Goal: Contribute content

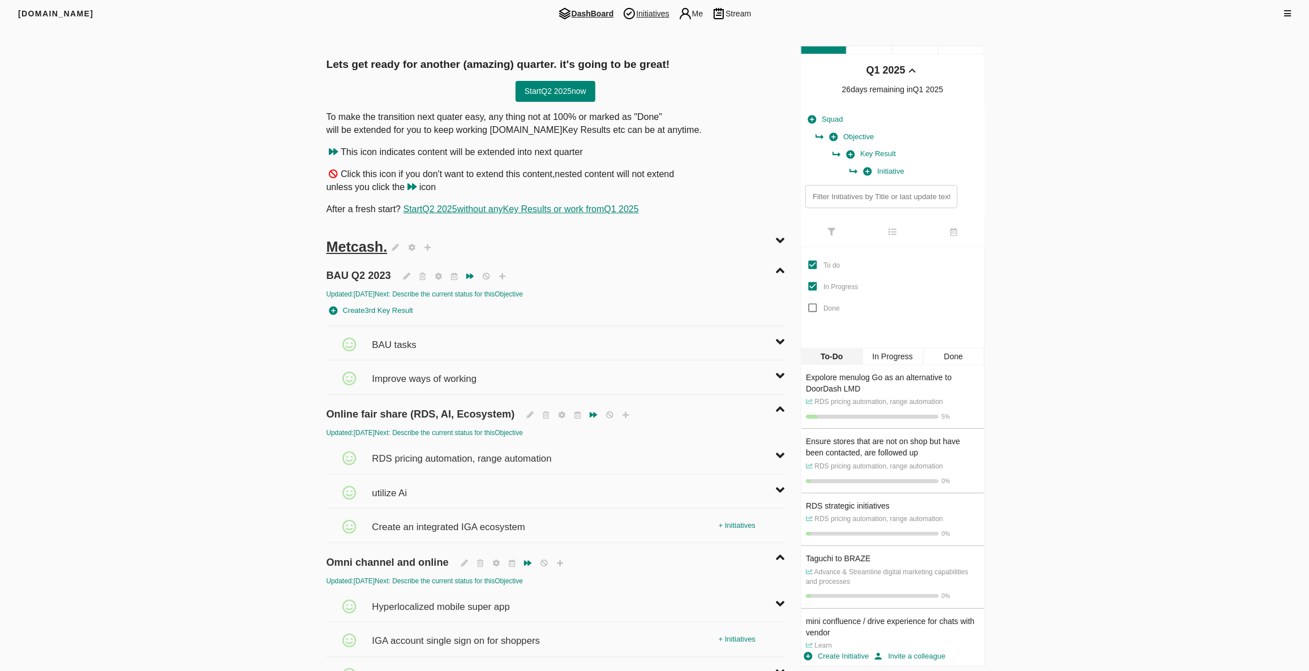
click at [662, 19] on span "Initiatives" at bounding box center [645, 14] width 55 height 14
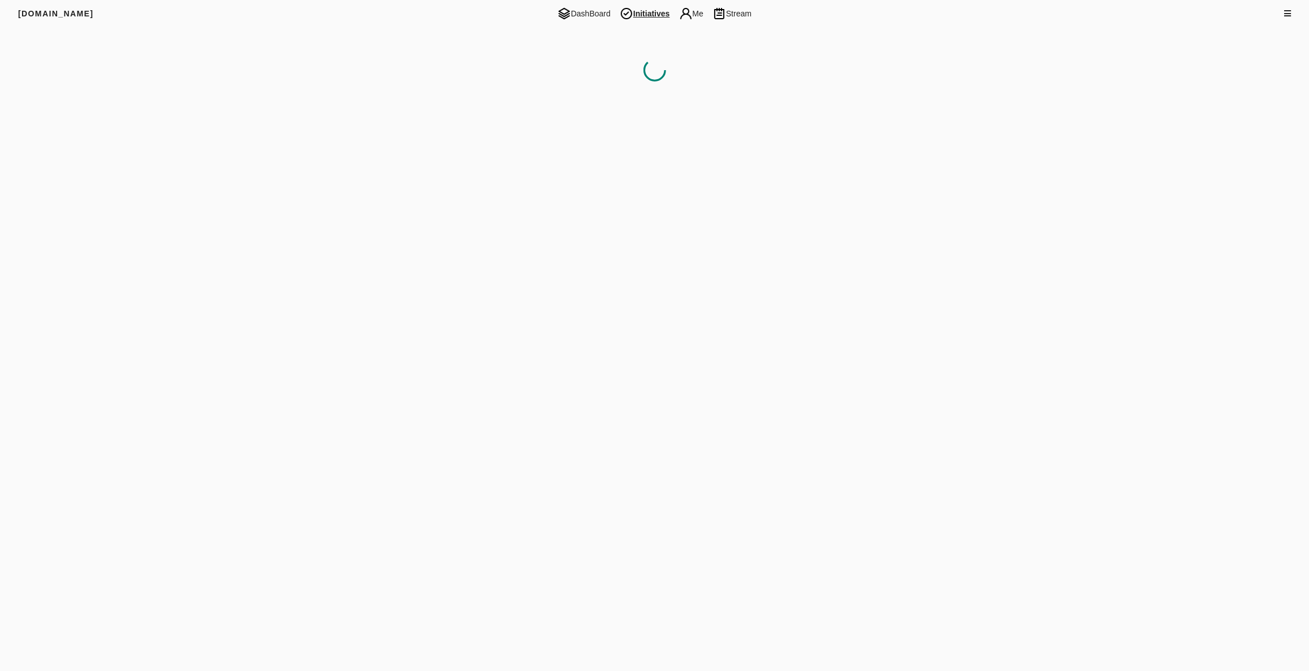
click at [576, 386] on html "[DOMAIN_NAME] DashBoard Initiatives Me Stream Filters Q1 2025" at bounding box center [654, 339] width 1309 height 678
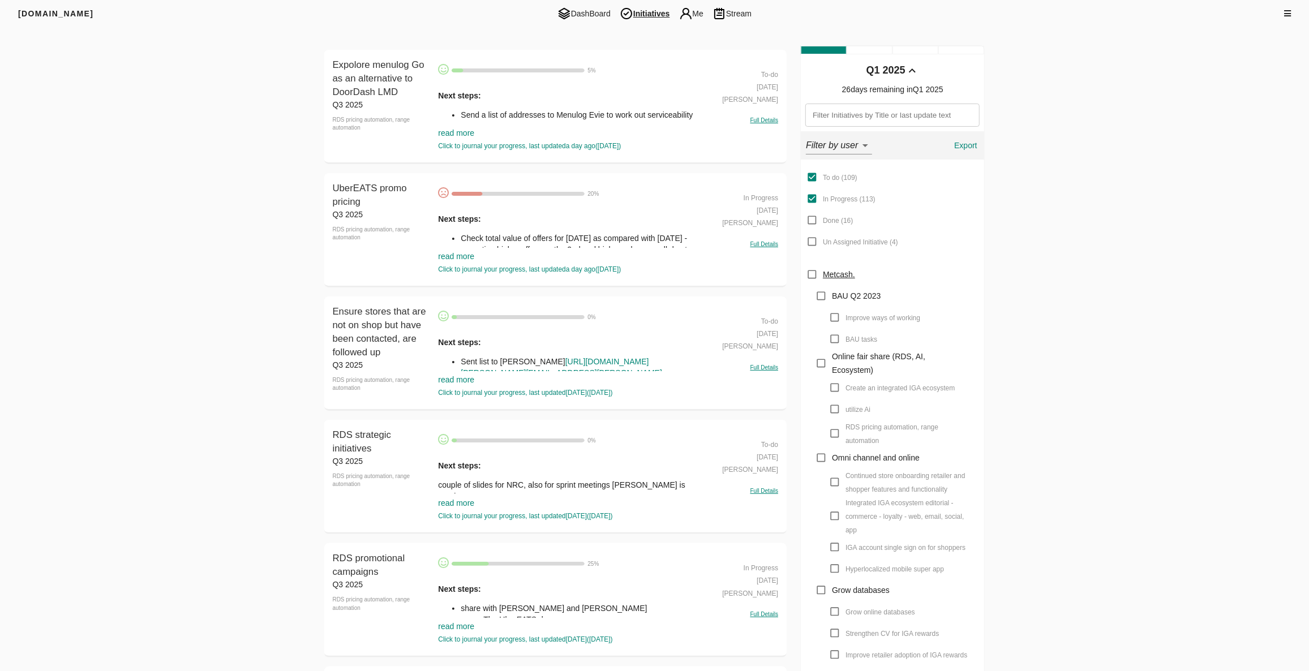
scroll to position [51, 0]
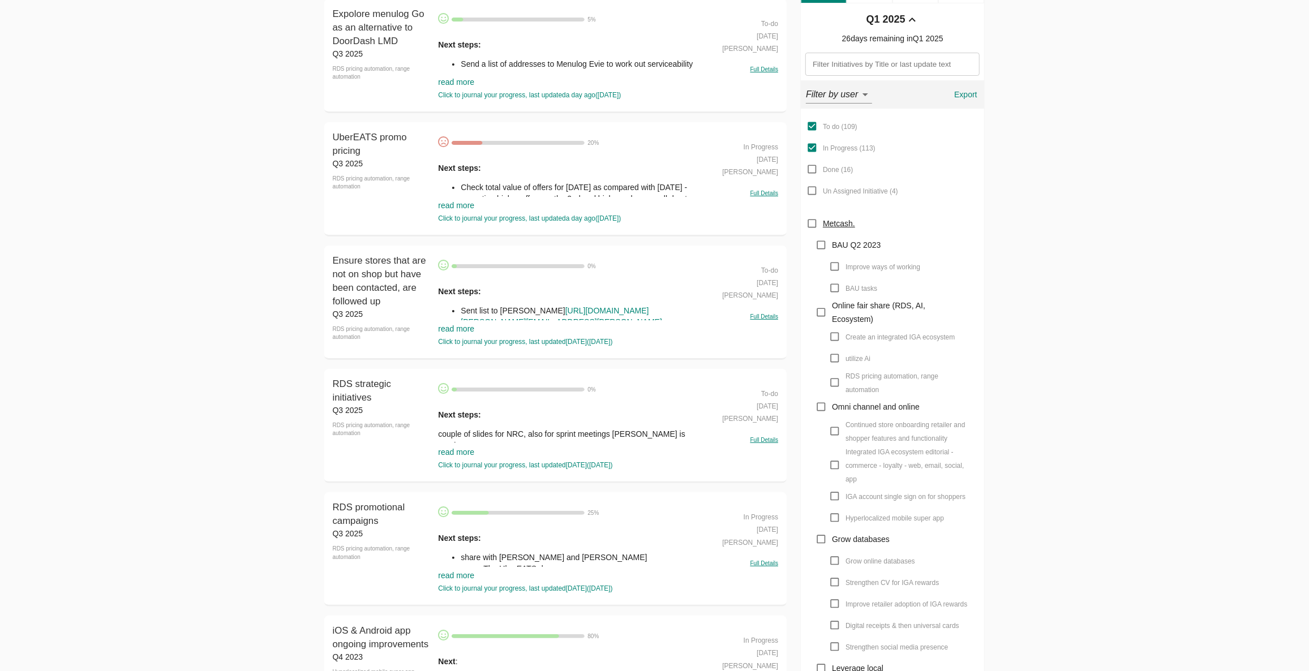
click at [458, 451] on link "read more" at bounding box center [456, 452] width 36 height 9
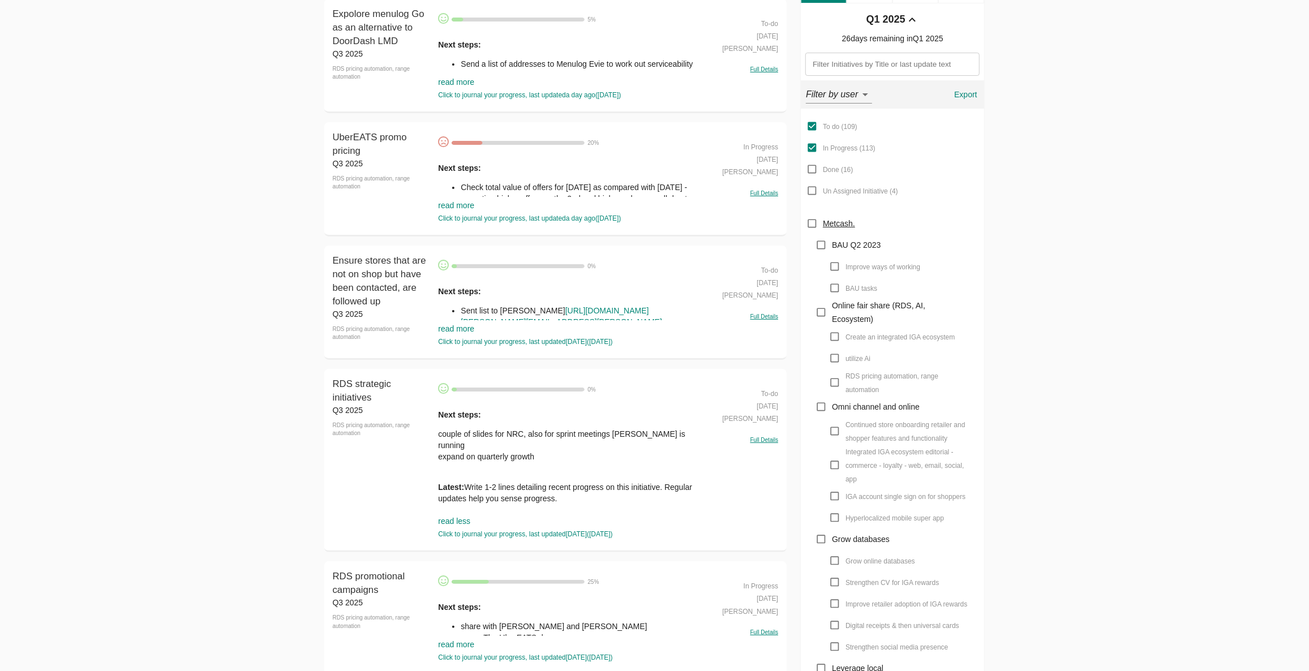
click at [530, 444] on p "couple of slides for NRC, also for sprint meetings [PERSON_NAME] is running exp…" at bounding box center [572, 451] width 268 height 45
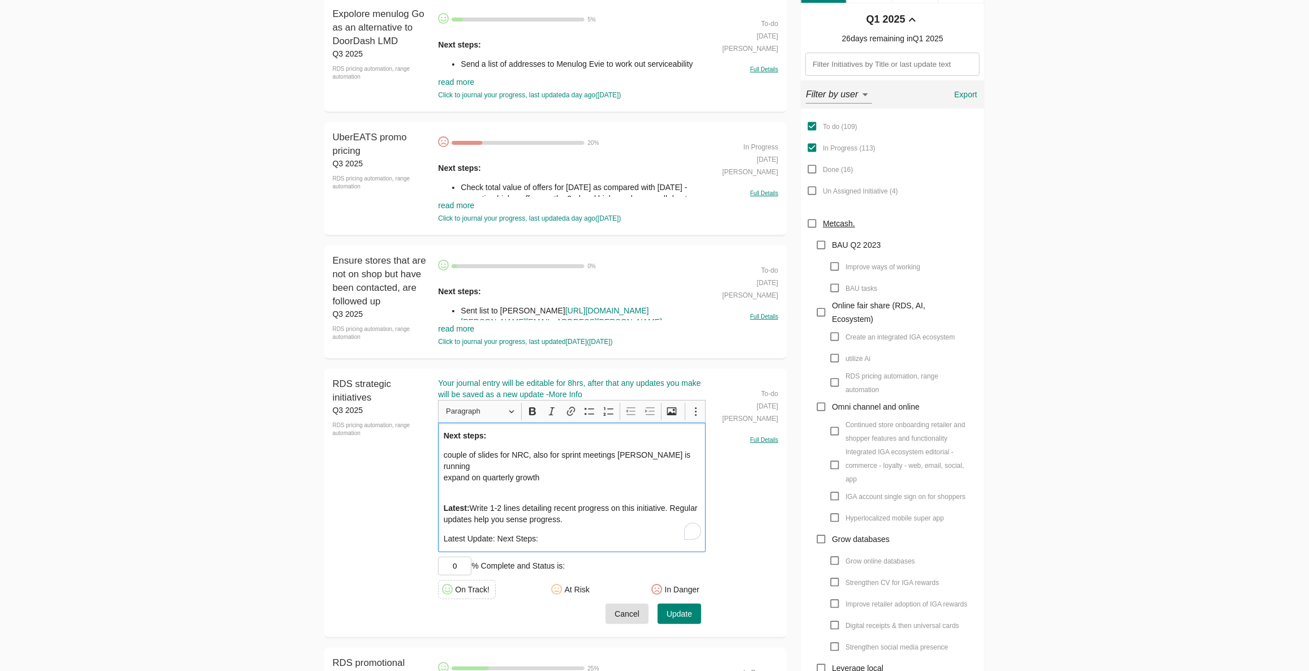
click at [546, 435] on p "Next steps:" at bounding box center [572, 435] width 257 height 11
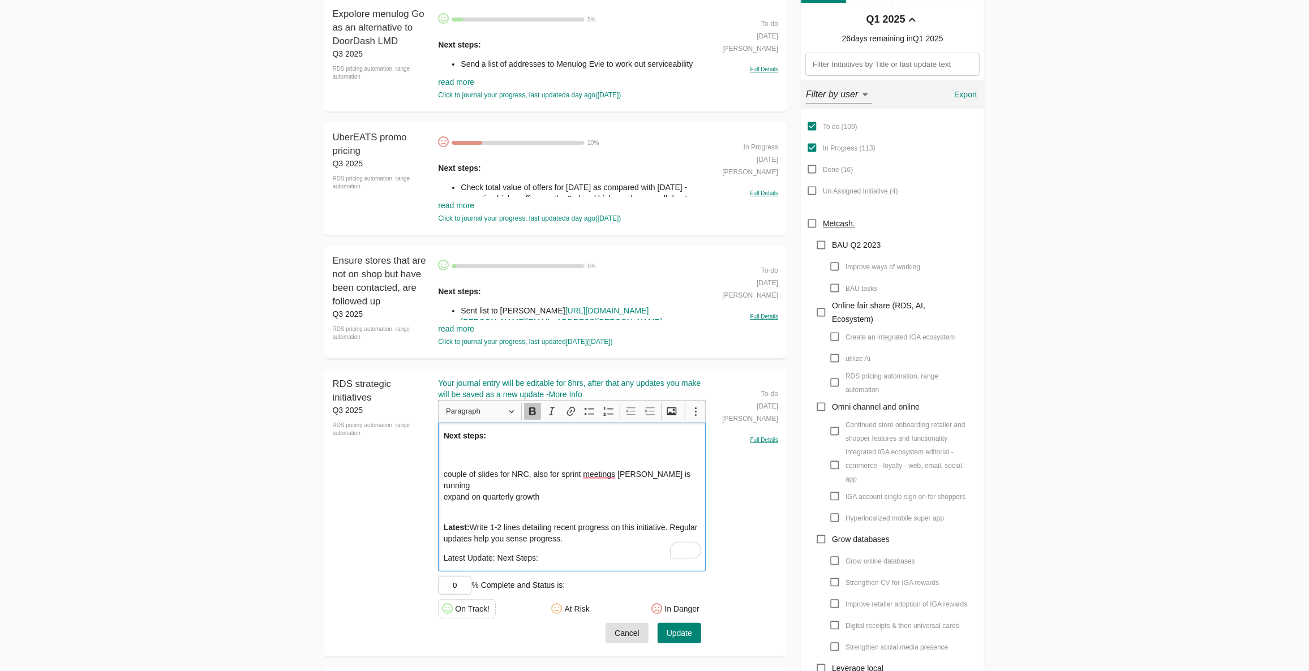
click at [534, 410] on icon "Editor toolbar" at bounding box center [532, 412] width 7 height 8
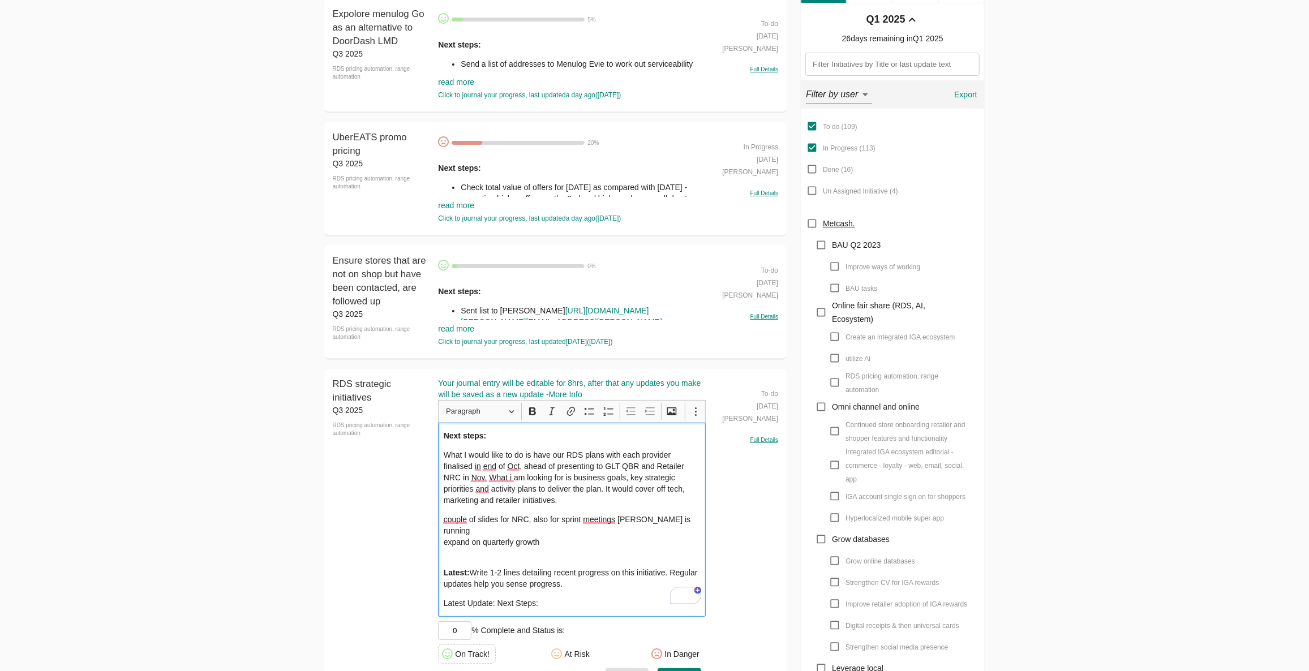
click at [523, 528] on p "couple of slides for NRC, also for sprint meetings [PERSON_NAME] is running exp…" at bounding box center [572, 536] width 257 height 45
click at [522, 528] on p "couple of slides for NRC, also for sprint meetings [PERSON_NAME] is running exp…" at bounding box center [572, 536] width 257 height 45
click at [528, 512] on div "Next steps: What I would like to do is have our RDS plans with each provider fi…" at bounding box center [572, 520] width 268 height 194
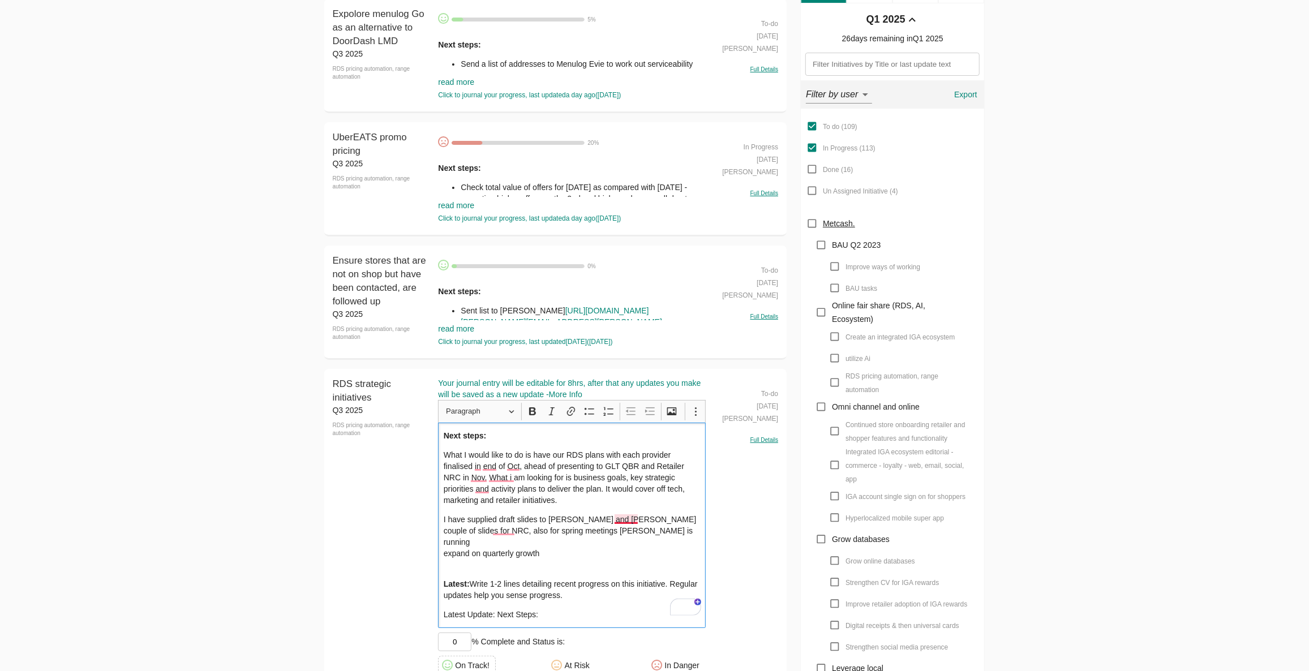
drag, startPoint x: 629, startPoint y: 516, endPoint x: 635, endPoint y: 530, distance: 14.5
click at [630, 517] on p "I have supplied draft slides to [PERSON_NAME] and [PERSON_NAME] couple of slide…" at bounding box center [572, 542] width 257 height 57
click at [633, 530] on p "I have supplied draft slides to [PERSON_NAME] and [PERSON_NAME], a couple of sl…" at bounding box center [572, 542] width 257 height 57
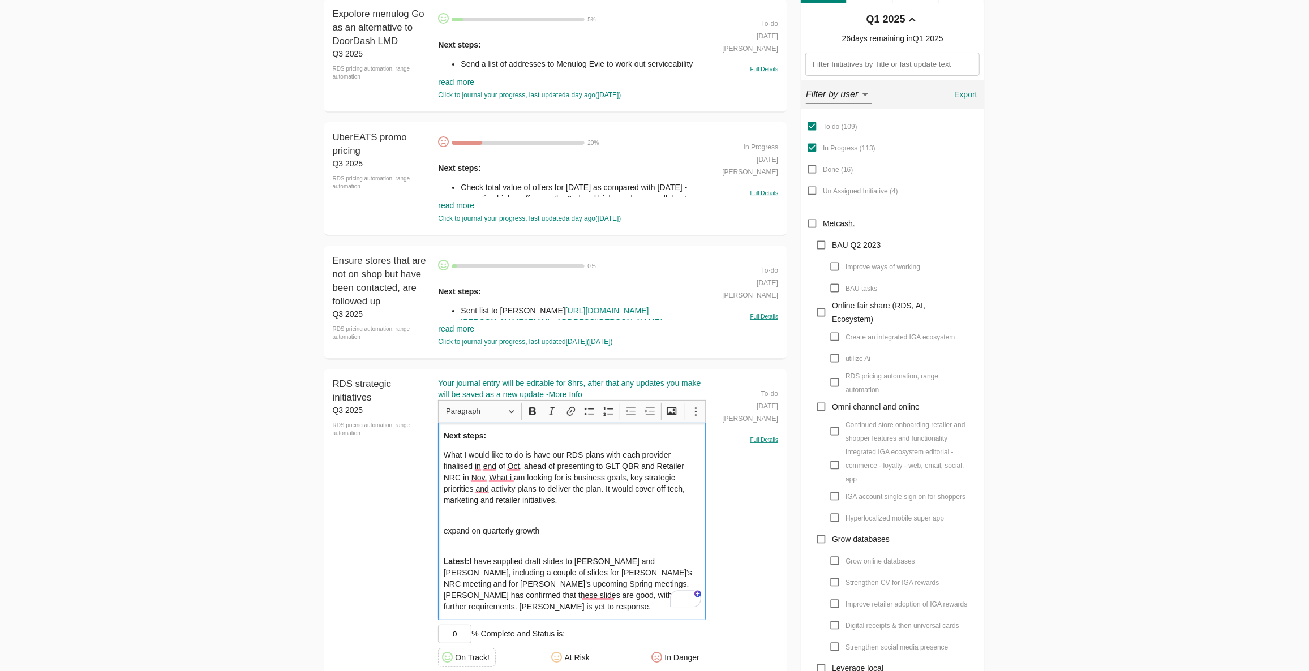
click at [558, 503] on p "What I would like to do is have our RDS plans with each provider finalised in e…" at bounding box center [572, 477] width 257 height 57
click at [571, 493] on p "What I would like to do is have our RDS plans with each provider finalised in e…" at bounding box center [572, 477] width 257 height 57
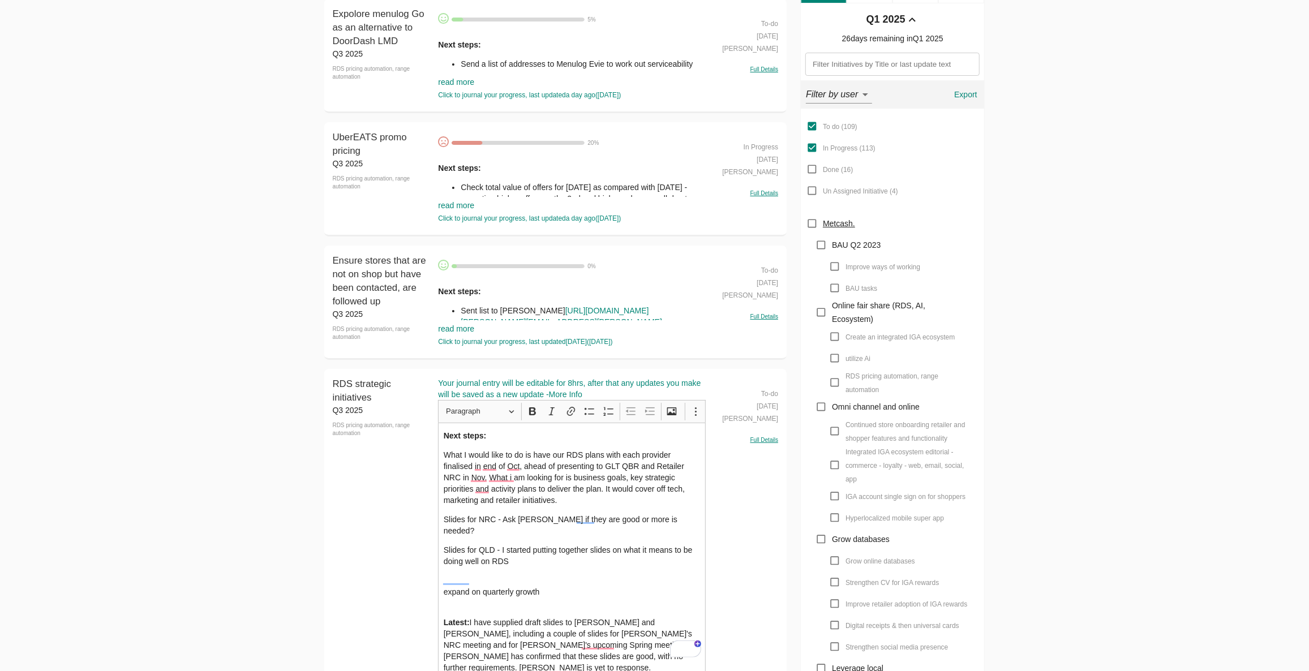
click at [604, 551] on p "Slides for QLD - I started putting together slides on what it means to be doing…" at bounding box center [572, 556] width 257 height 23
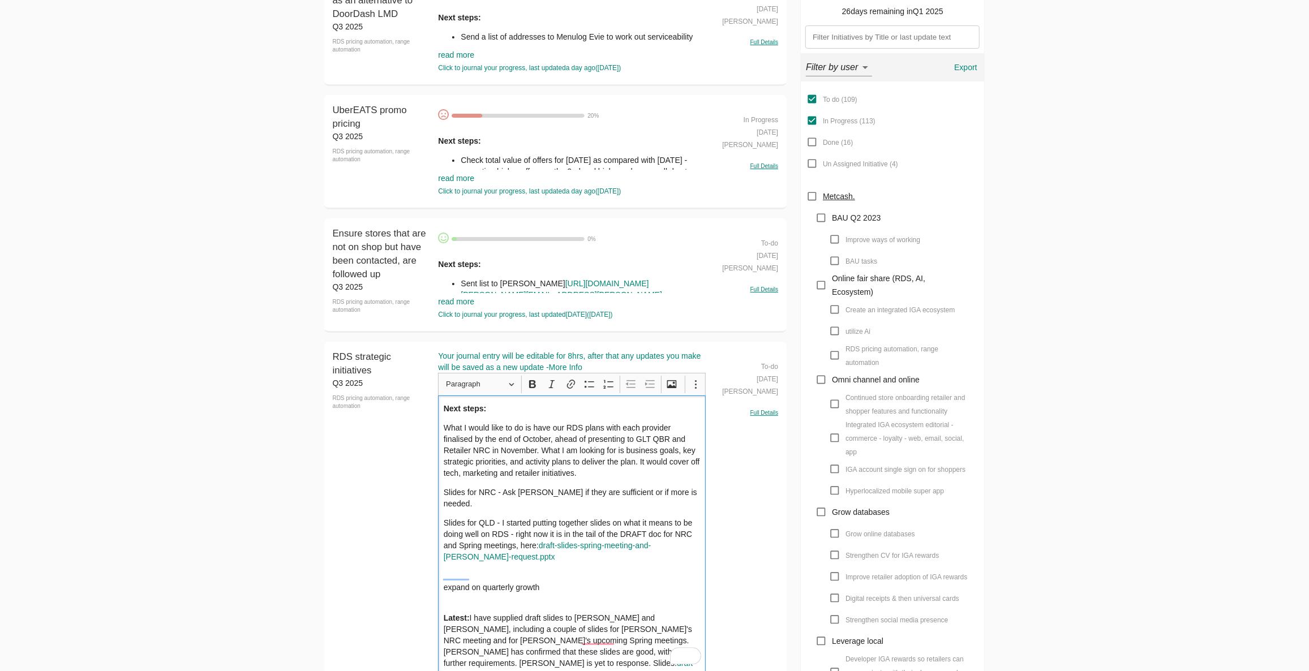
scroll to position [331, 0]
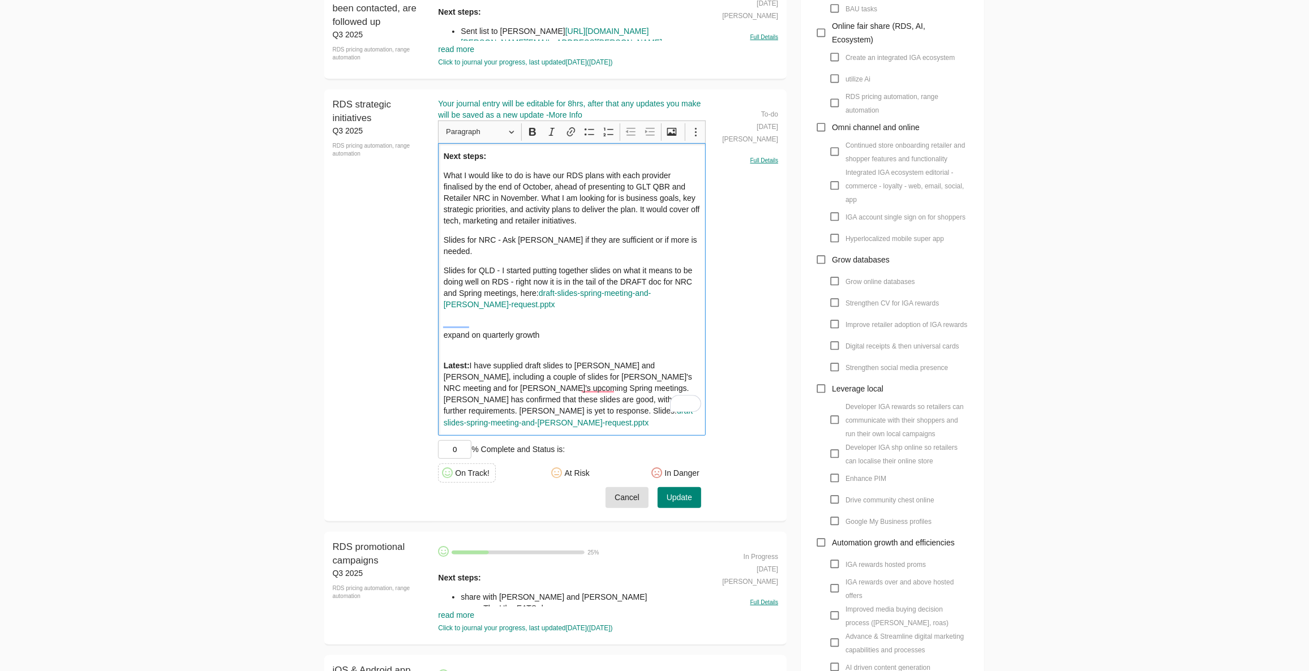
click at [683, 491] on span "Update" at bounding box center [679, 498] width 25 height 14
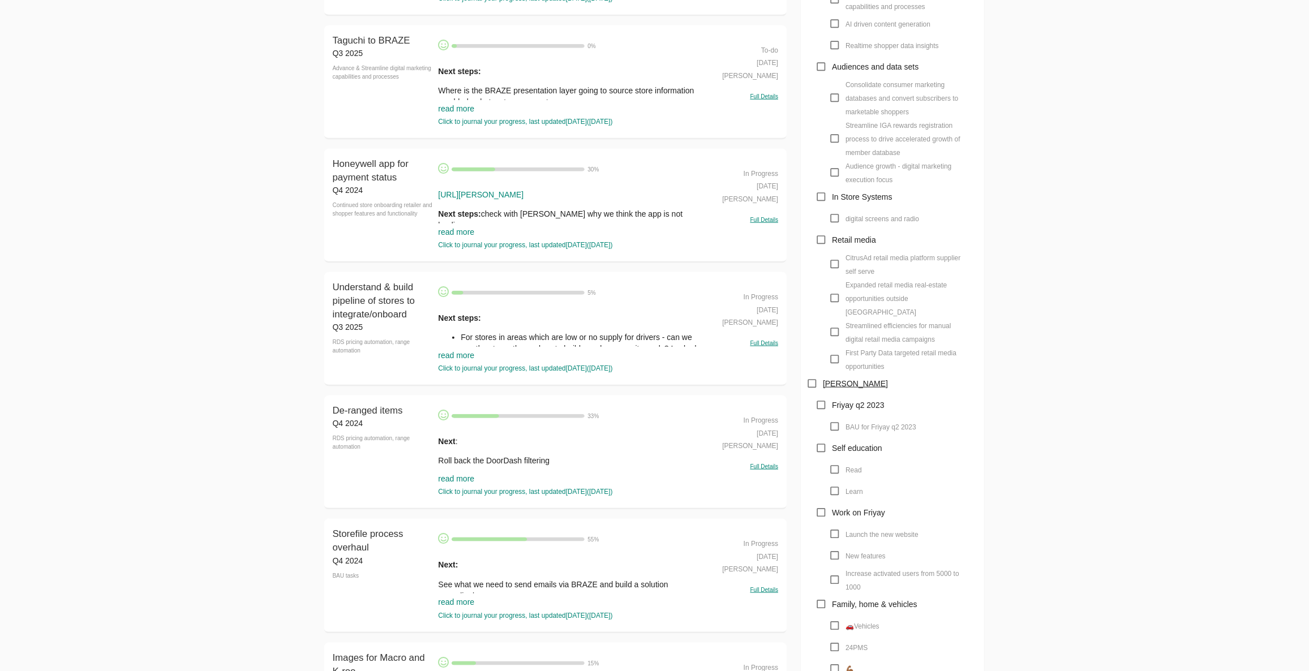
scroll to position [1029, 0]
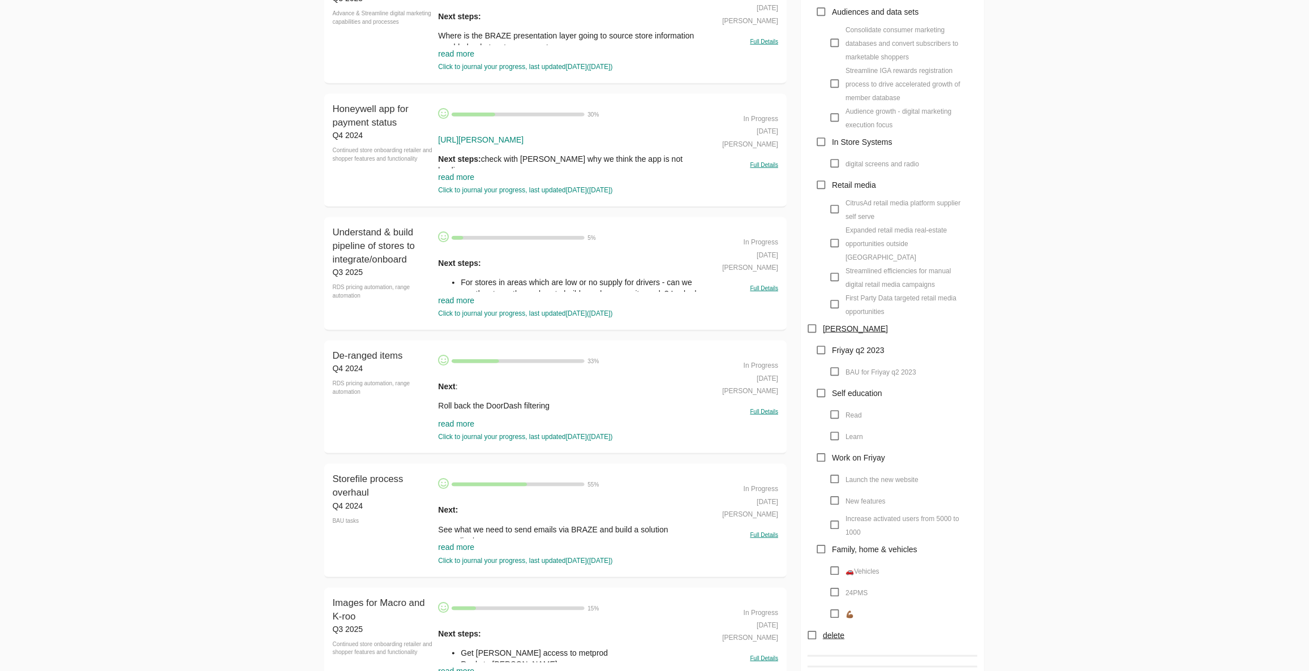
click at [452, 423] on link "read more" at bounding box center [456, 423] width 36 height 9
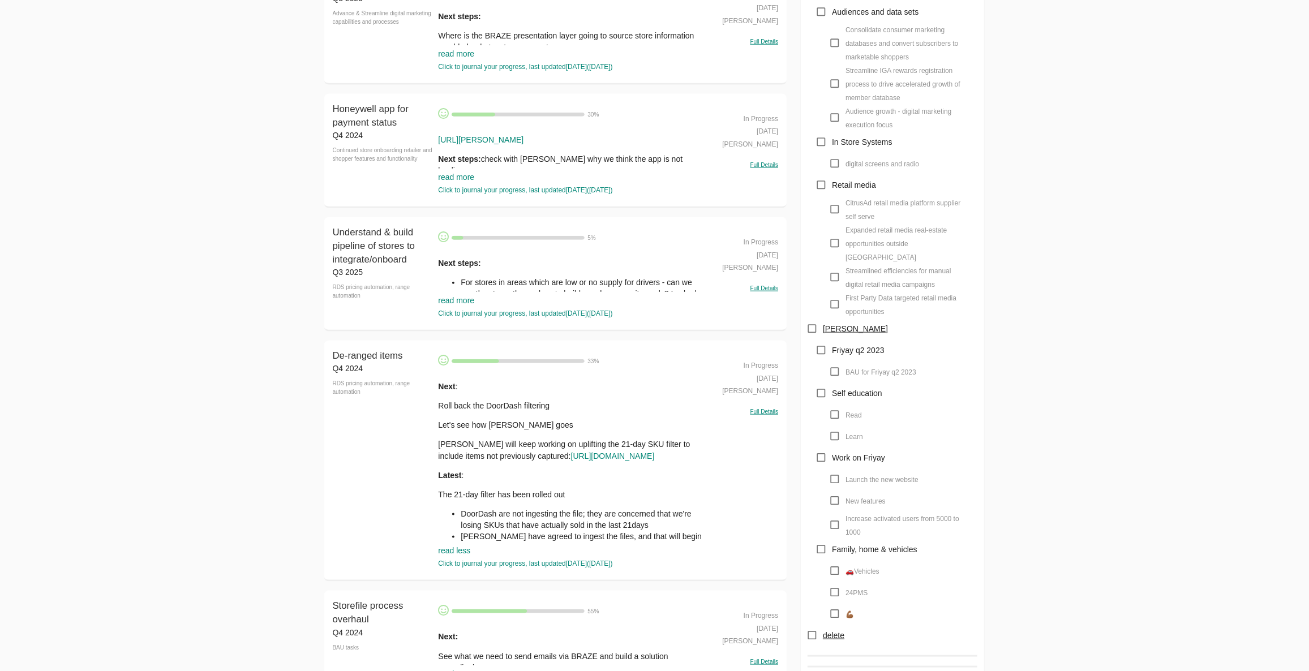
click at [350, 363] on div "Q4 2024" at bounding box center [383, 368] width 100 height 11
click at [369, 353] on span "De-ranged items" at bounding box center [368, 355] width 70 height 11
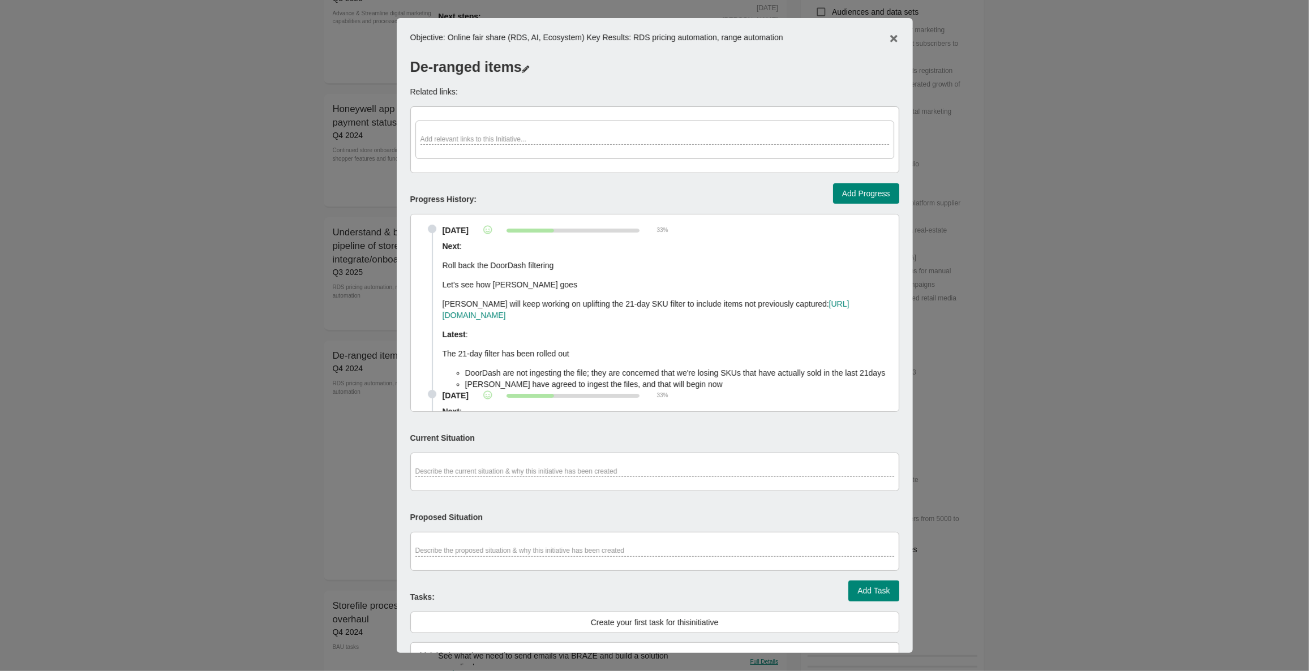
scroll to position [0, 0]
